Goal: Information Seeking & Learning: Find contact information

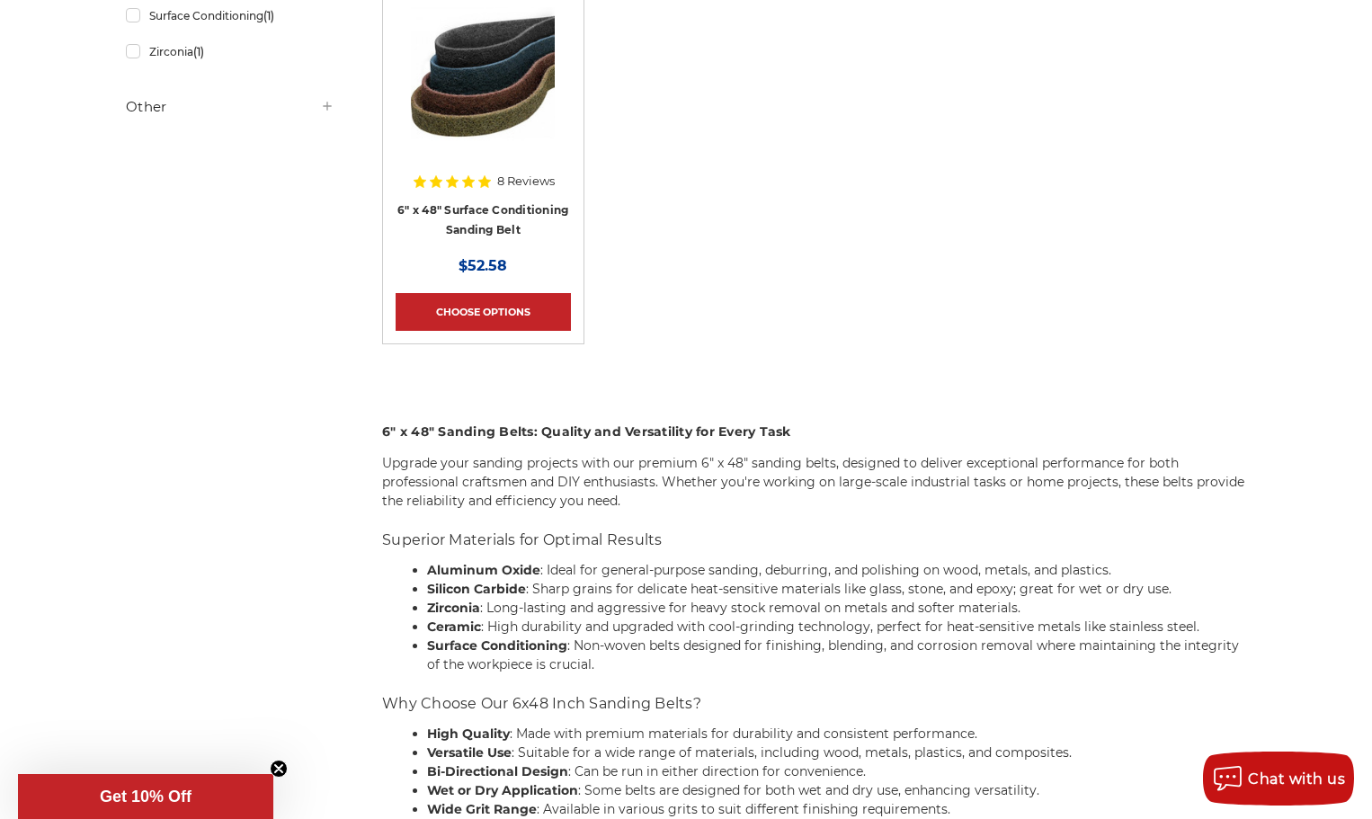
scroll to position [809, 0]
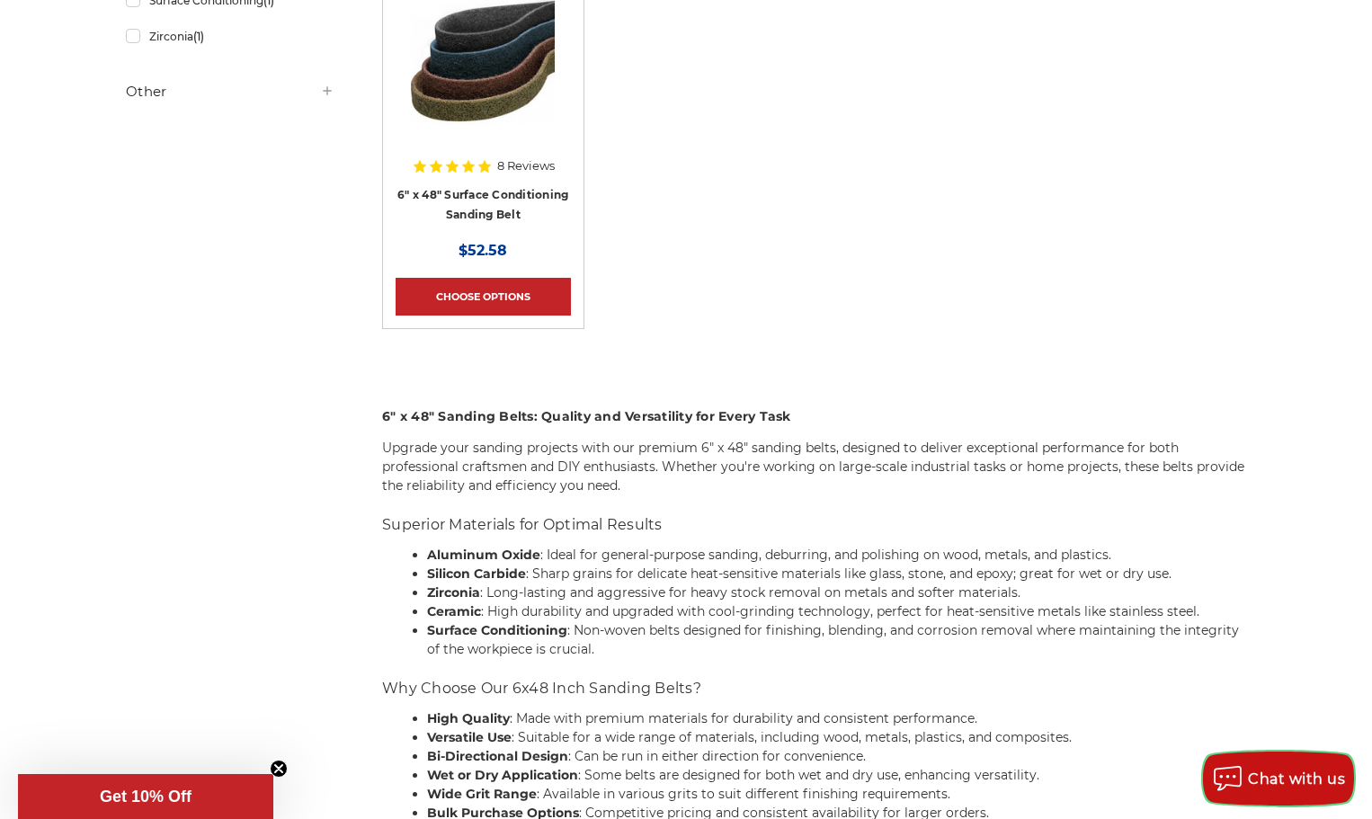
click at [1288, 778] on span "Chat with us" at bounding box center [1296, 779] width 97 height 17
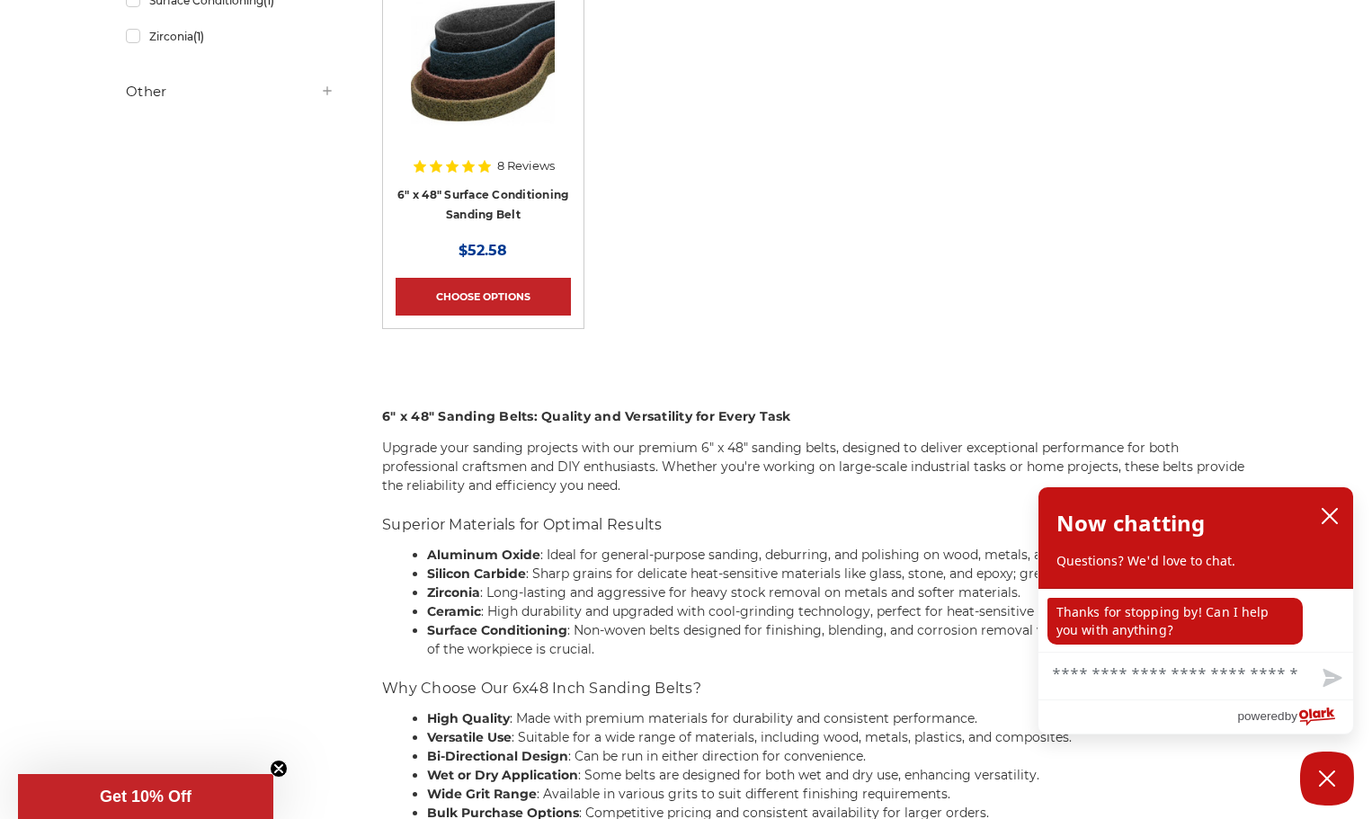
click at [1284, 671] on textarea "Chat with us" at bounding box center [1195, 676] width 315 height 47
click at [1337, 510] on icon "close chatbox" at bounding box center [1330, 516] width 14 height 14
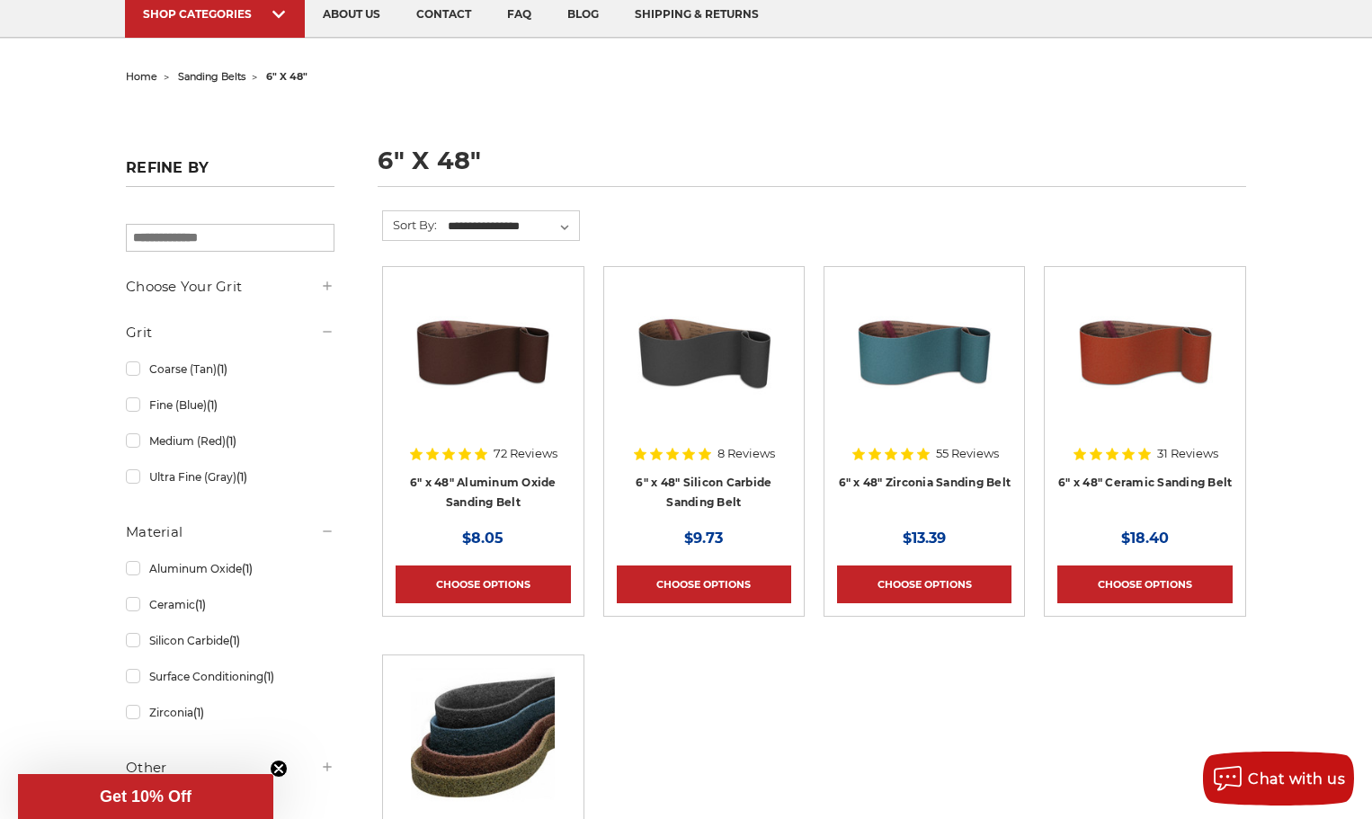
scroll to position [180, 0]
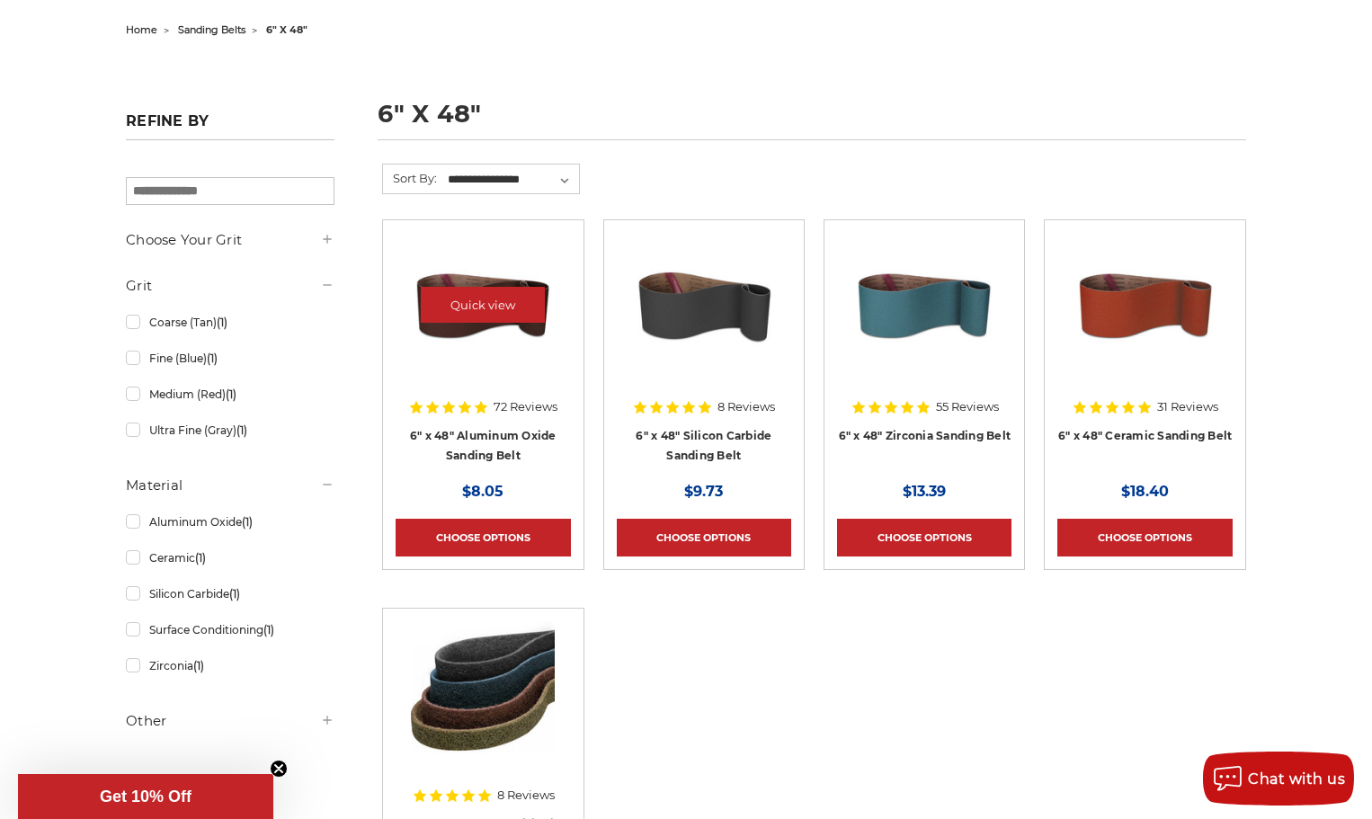
click at [466, 327] on img at bounding box center [483, 305] width 144 height 144
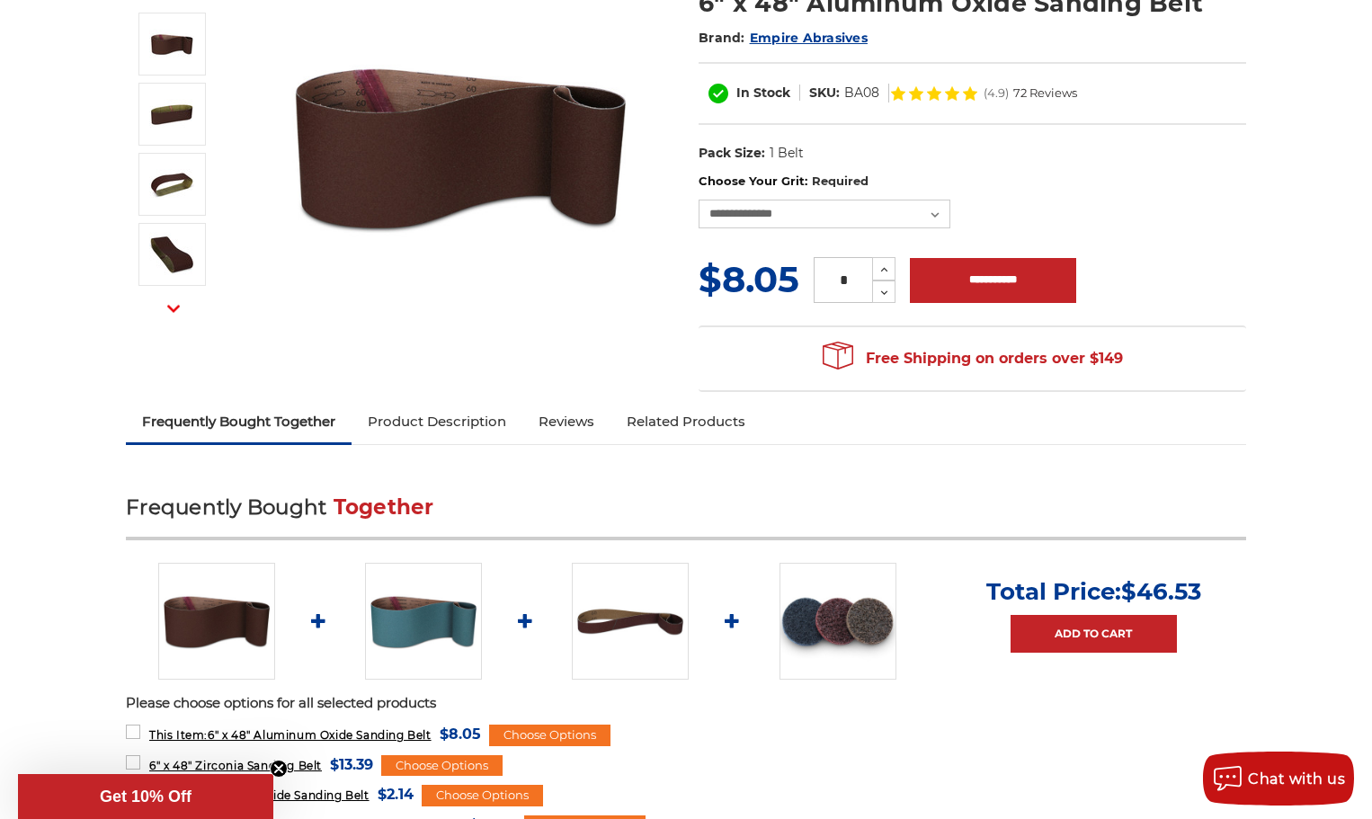
scroll to position [270, 0]
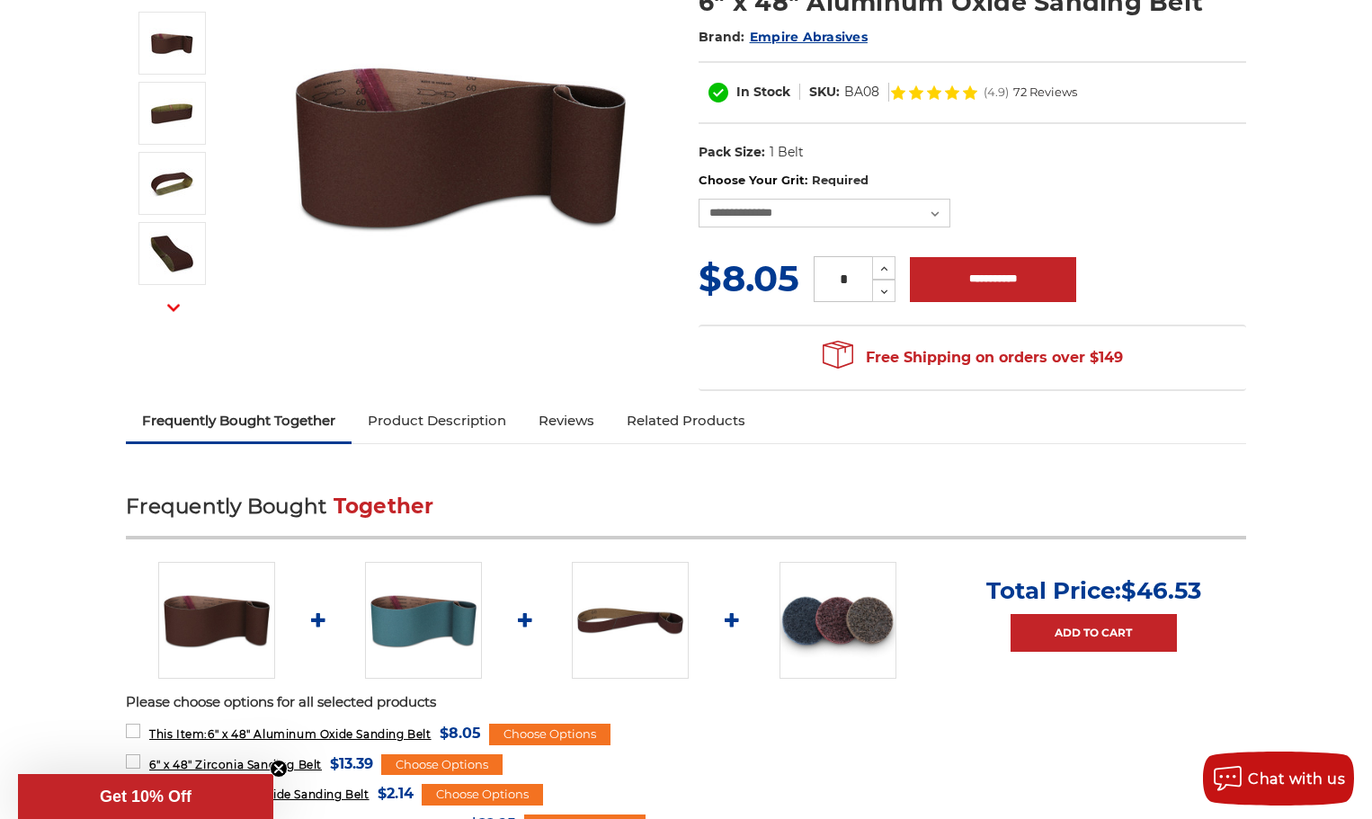
click at [452, 419] on link "Product Description" at bounding box center [437, 421] width 171 height 40
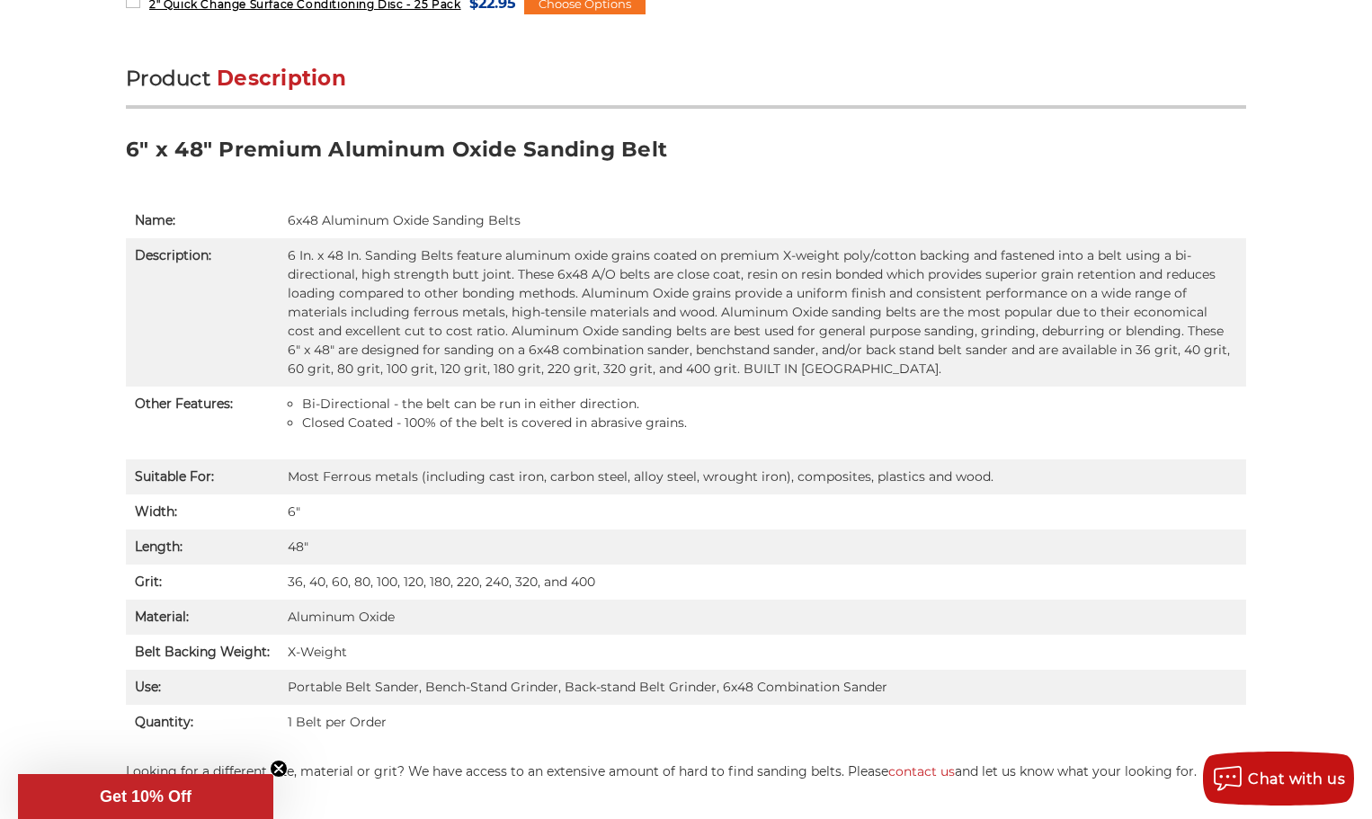
scroll to position [1136, 0]
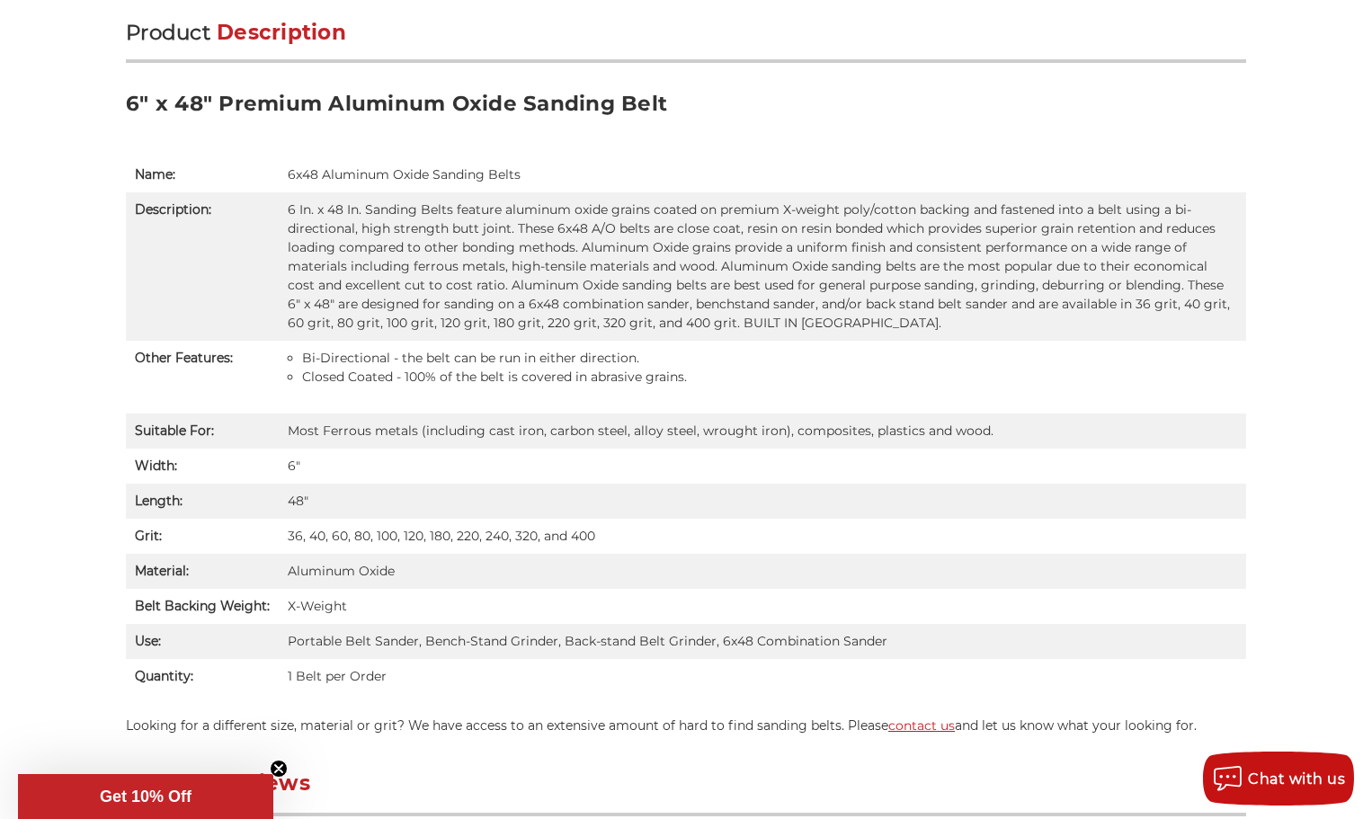
click at [894, 726] on link "contact us" at bounding box center [921, 725] width 67 height 16
